Goal: Transaction & Acquisition: Book appointment/travel/reservation

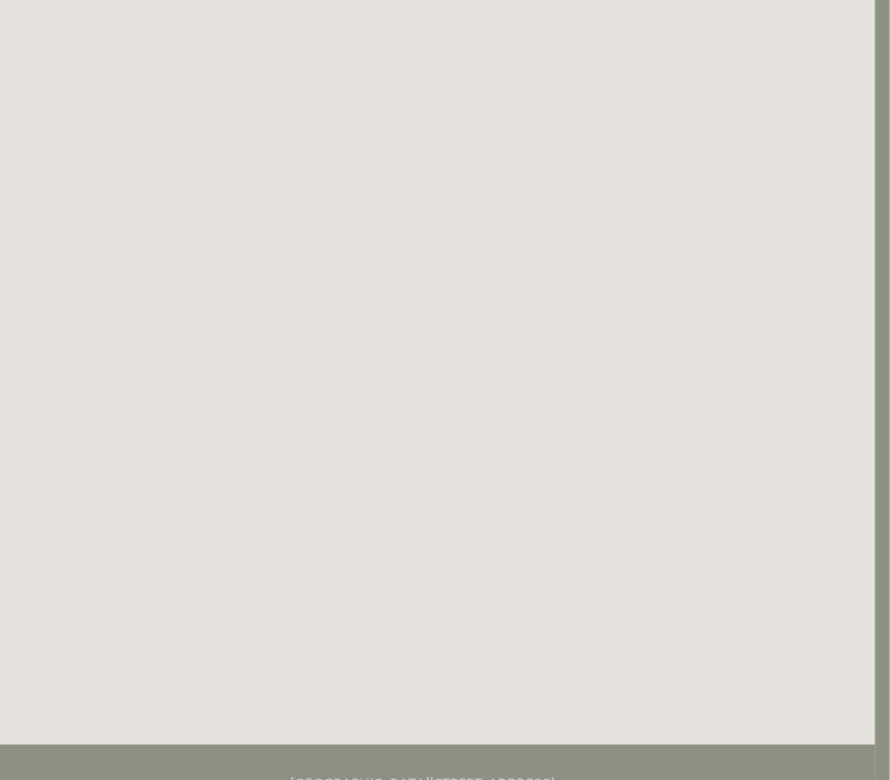
scroll to position [2943, 14]
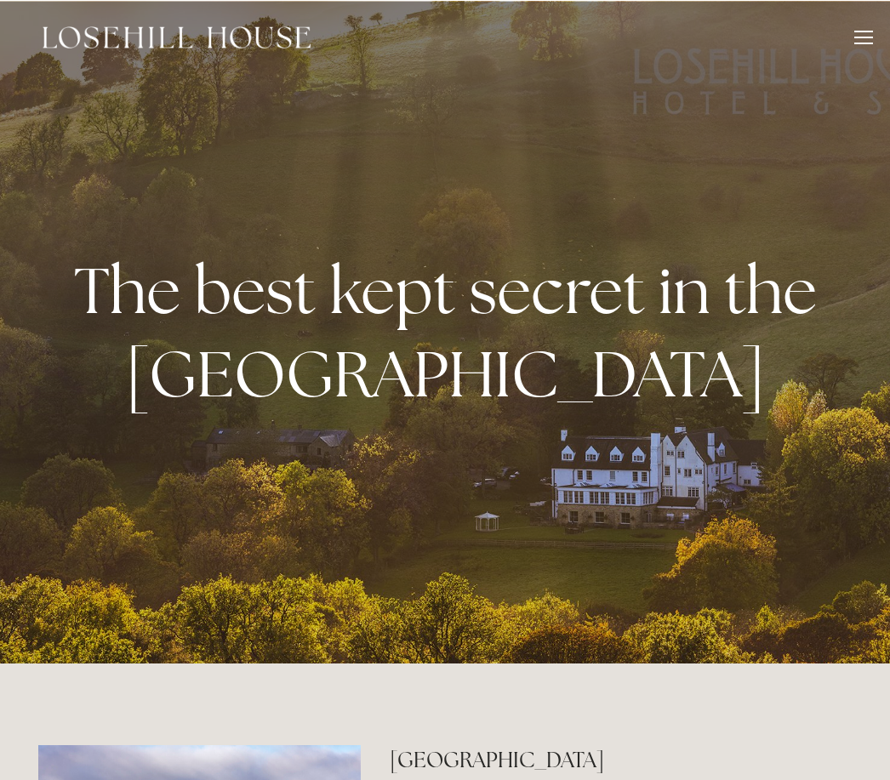
click at [872, 40] on div at bounding box center [863, 39] width 19 height 19
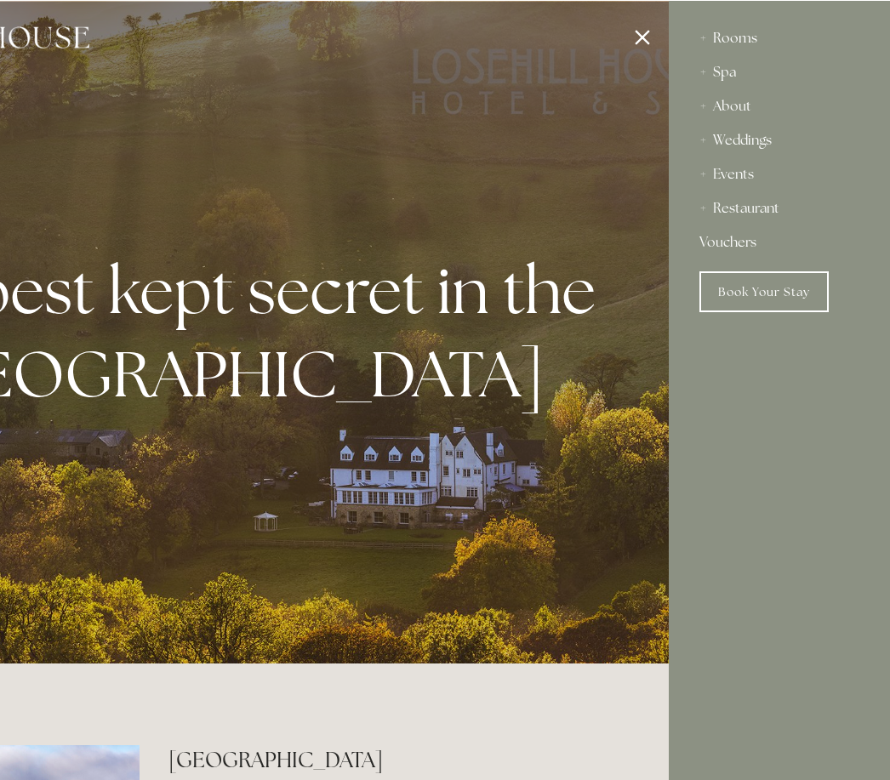
click at [736, 51] on div "Rooms" at bounding box center [779, 37] width 160 height 34
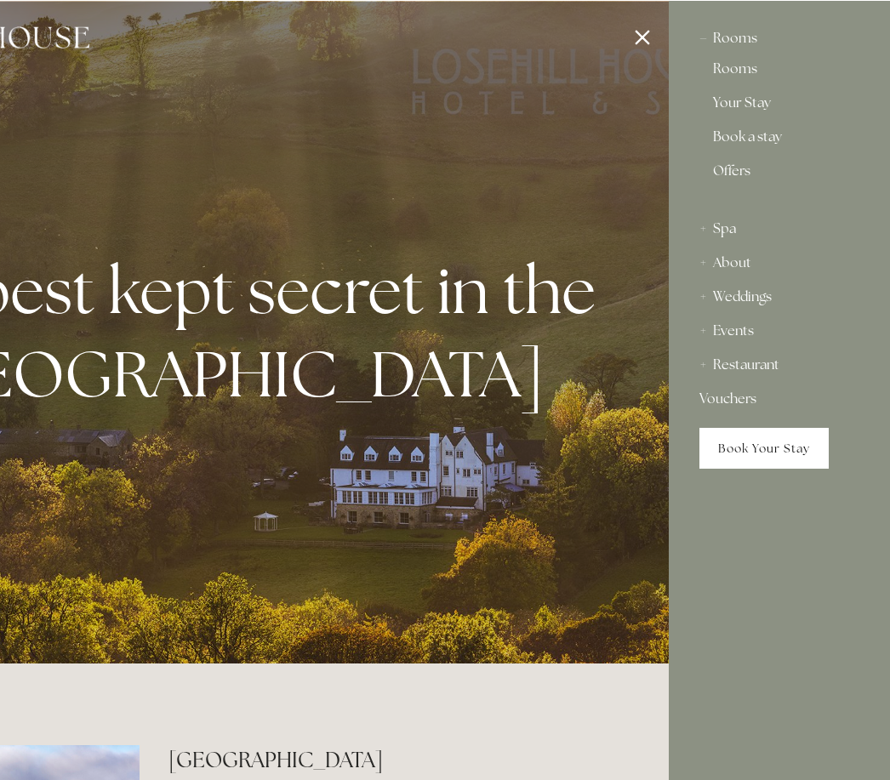
click at [769, 445] on link "Book Your Stay" at bounding box center [763, 447] width 129 height 41
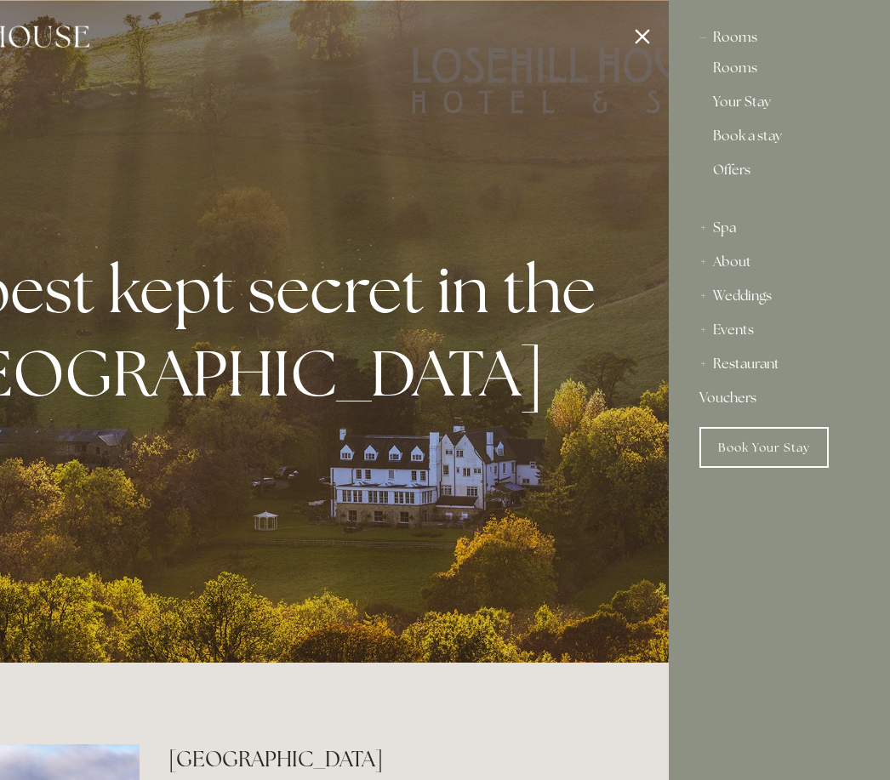
click at [726, 43] on div "Rooms" at bounding box center [779, 37] width 160 height 34
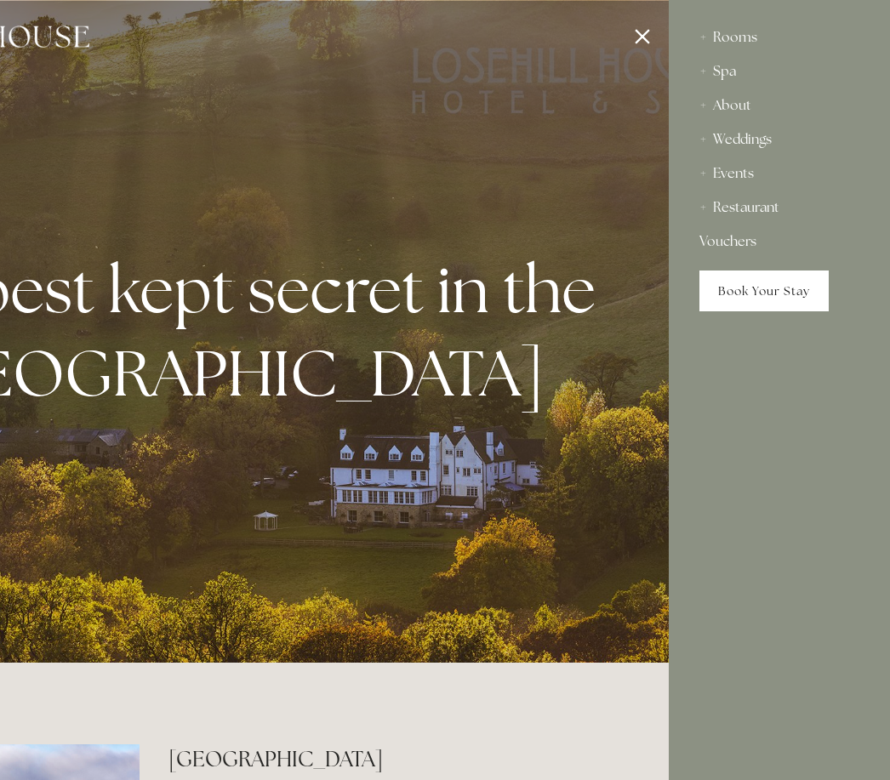
click at [746, 292] on link "Book Your Stay" at bounding box center [763, 290] width 129 height 41
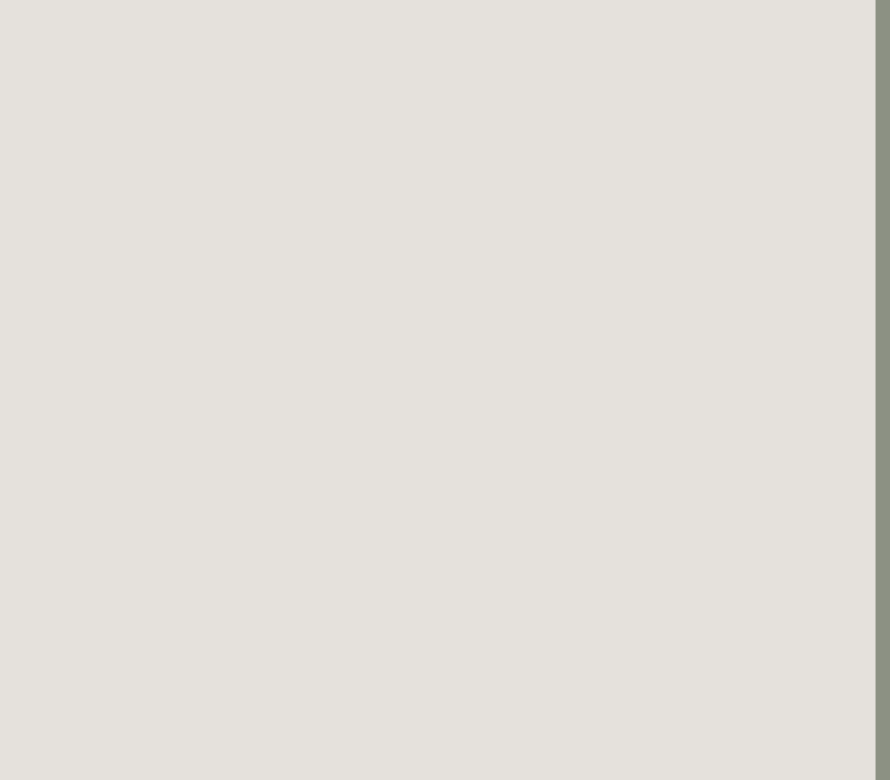
scroll to position [104, 14]
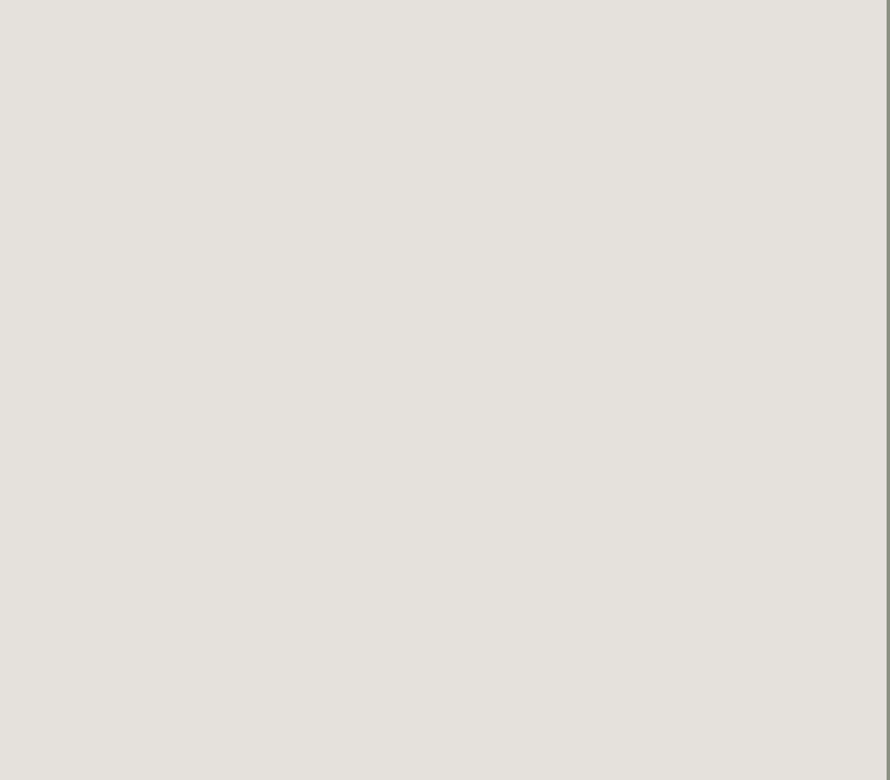
scroll to position [814, 3]
